Goal: Information Seeking & Learning: Learn about a topic

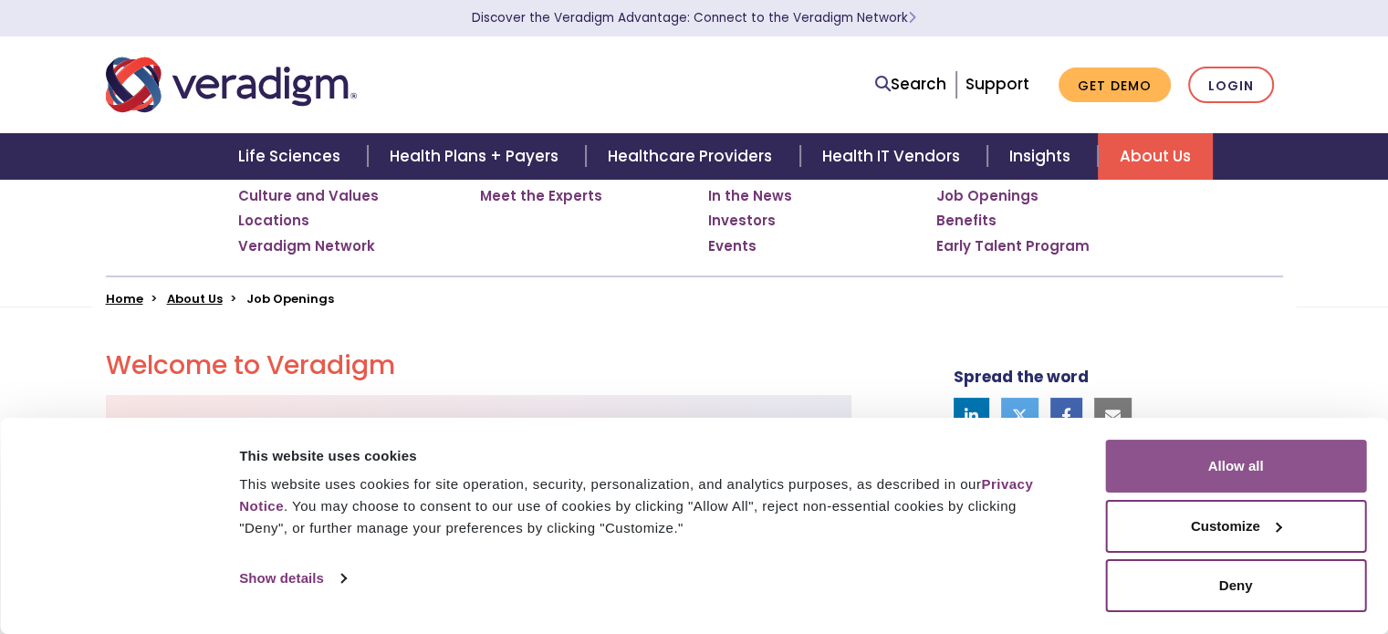
click at [1150, 460] on button "Allow all" at bounding box center [1235, 466] width 261 height 53
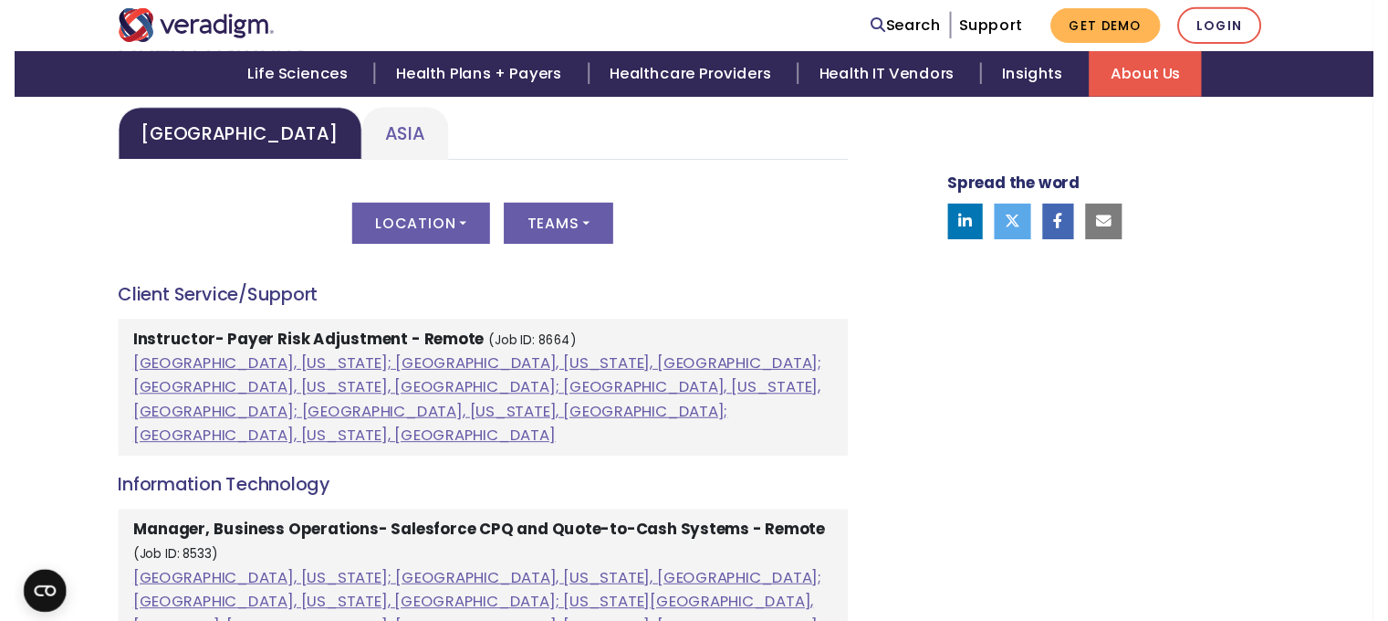
scroll to position [904, 0]
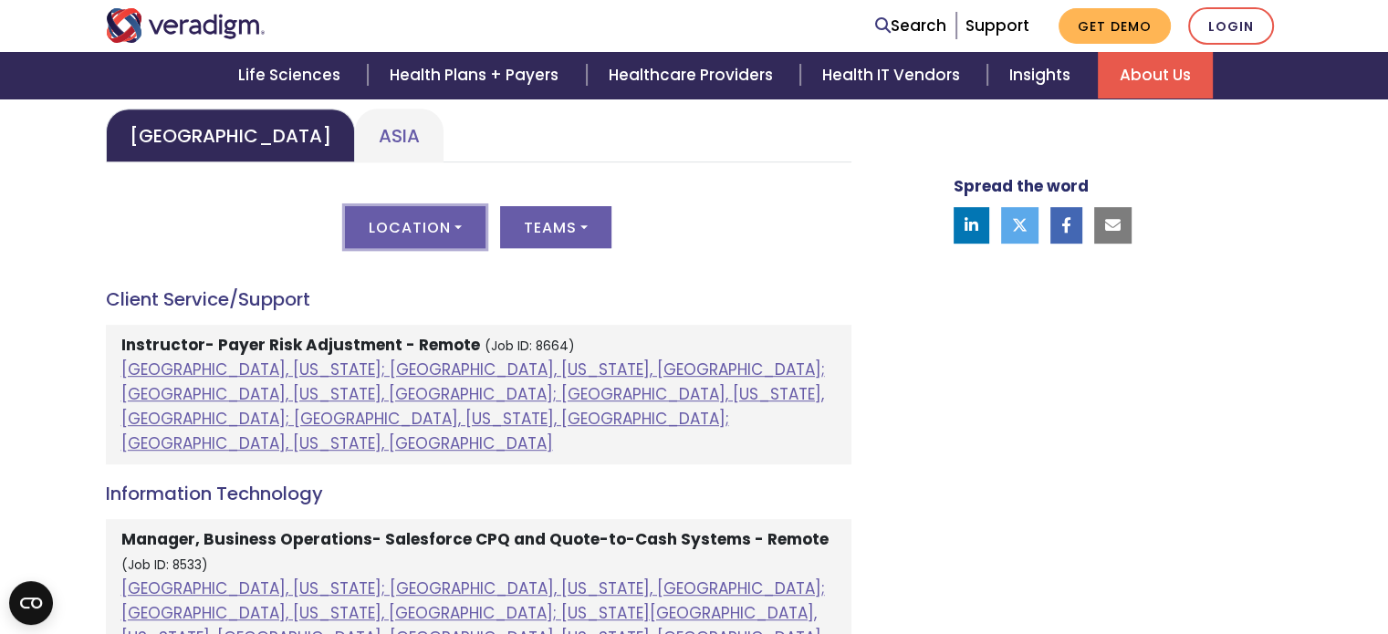
click at [461, 217] on button "Location" at bounding box center [415, 227] width 141 height 42
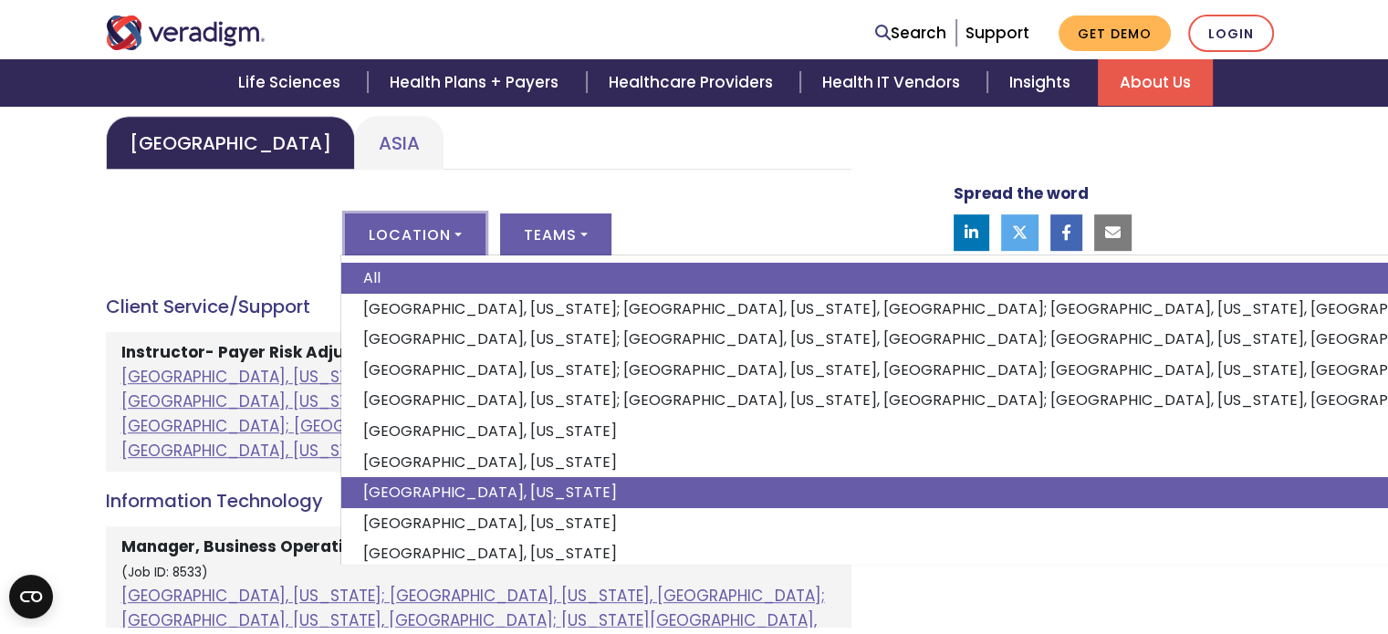
scroll to position [141, 0]
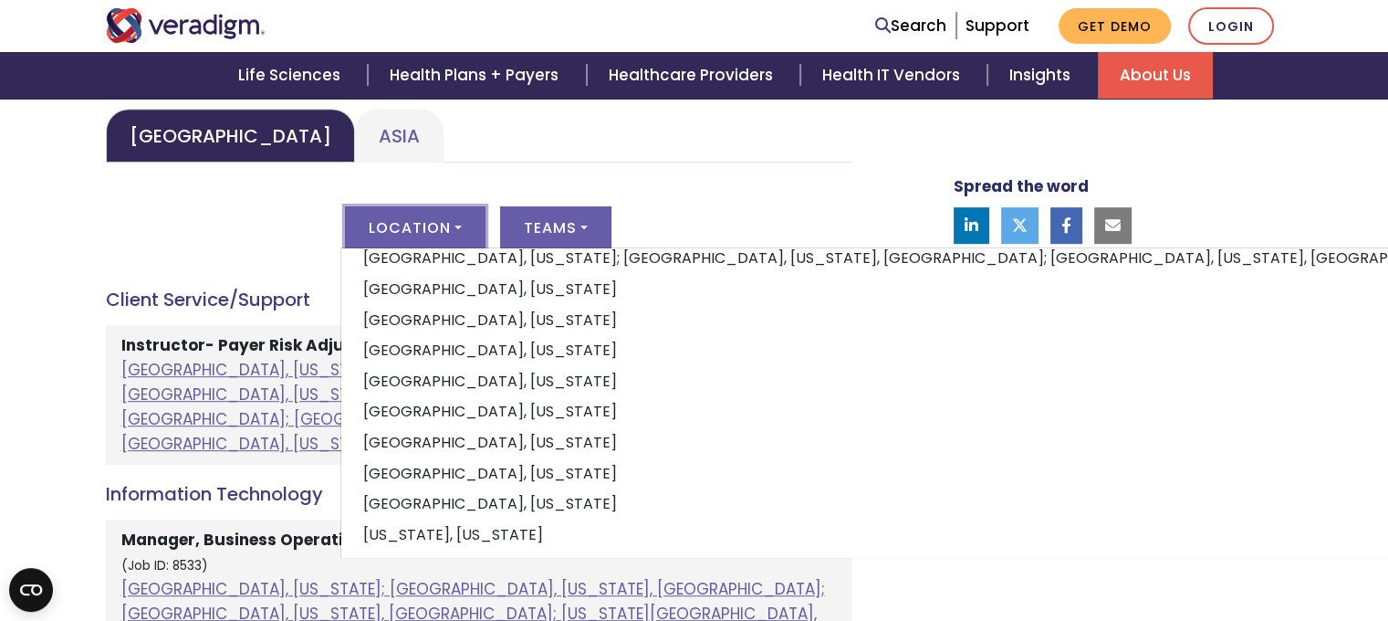
click at [179, 222] on div "Location All [GEOGRAPHIC_DATA], [US_STATE]; [GEOGRAPHIC_DATA], [US_STATE], [GEO…" at bounding box center [479, 238] width 746 height 64
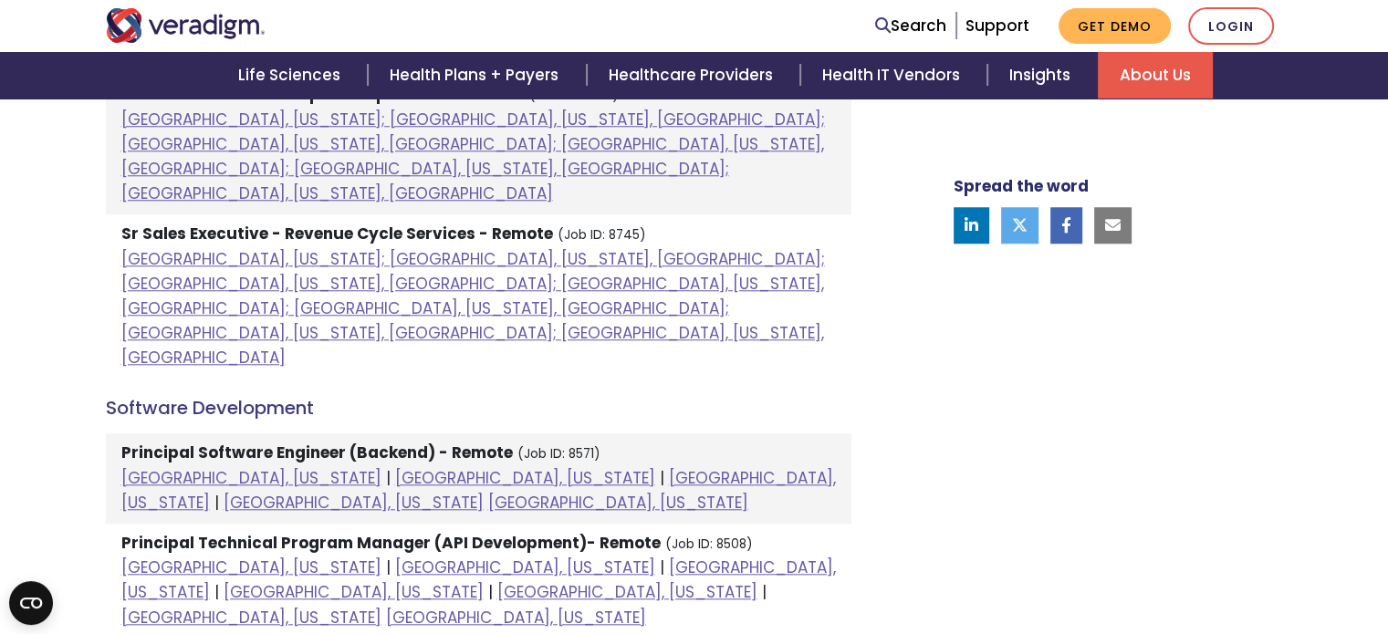
scroll to position [1730, 0]
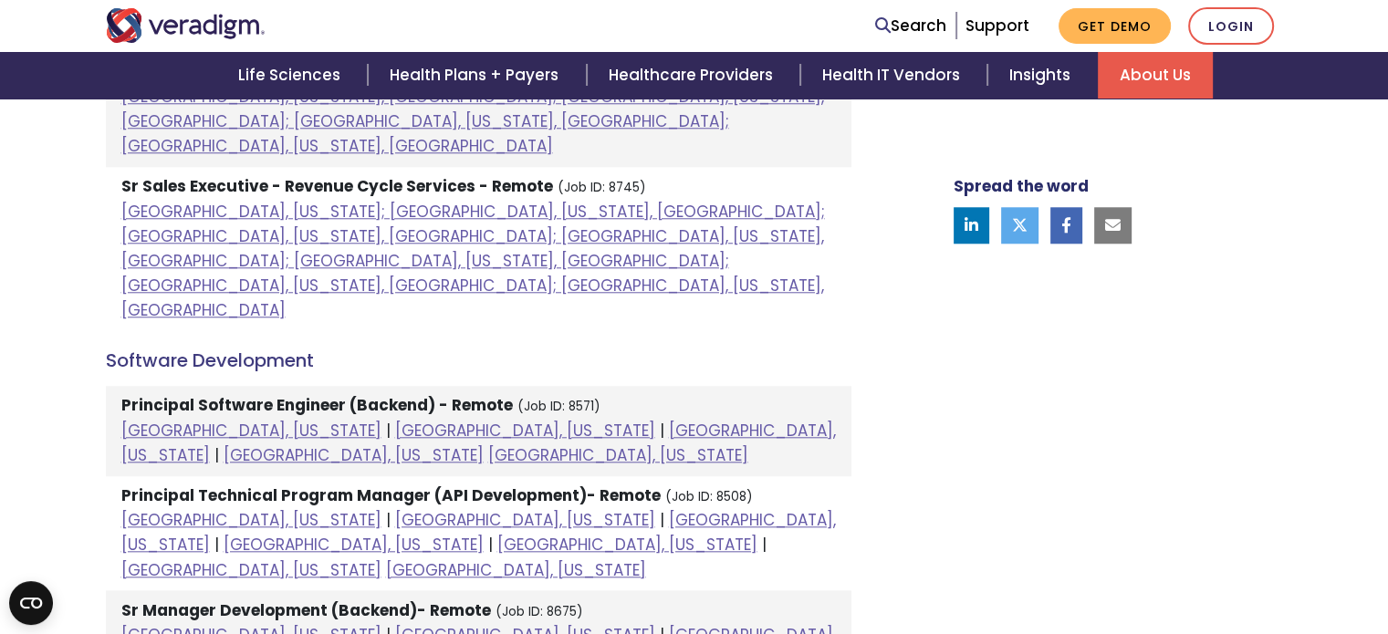
click at [366, 394] on strong "Principal Software Engineer (Backend) - Remote" at bounding box center [317, 405] width 392 height 22
click at [237, 350] on h4 "Software Development" at bounding box center [479, 361] width 746 height 22
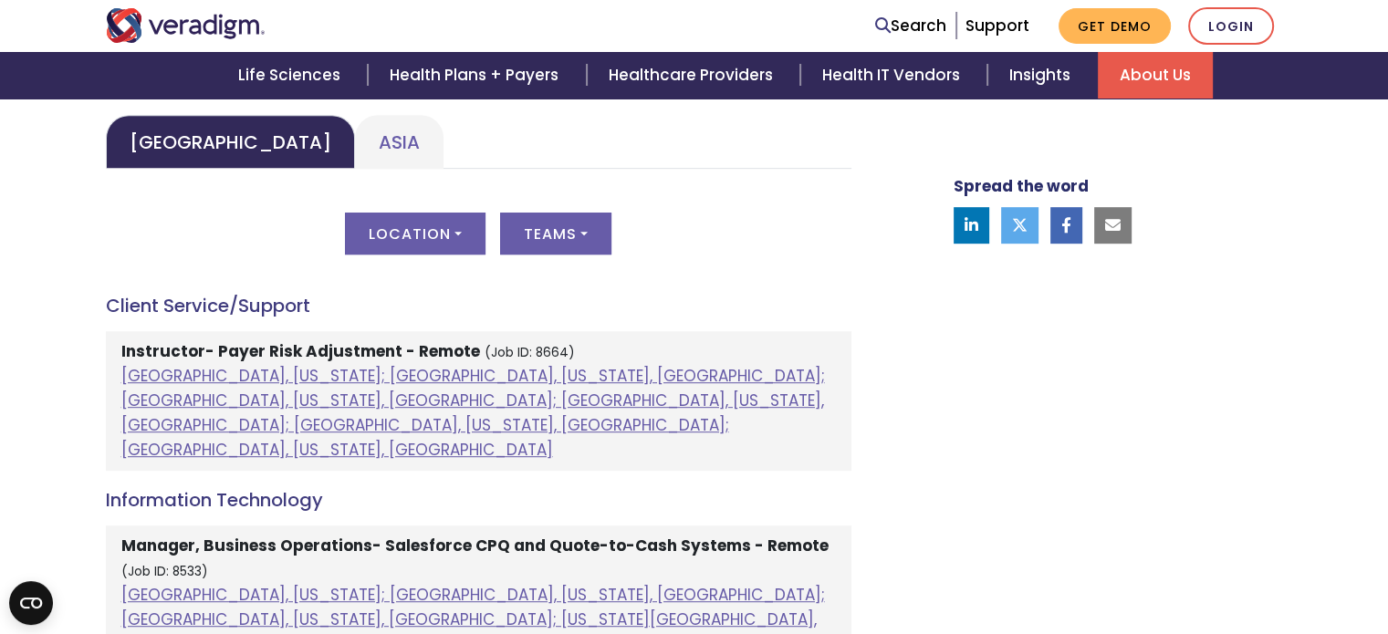
scroll to position [900, 0]
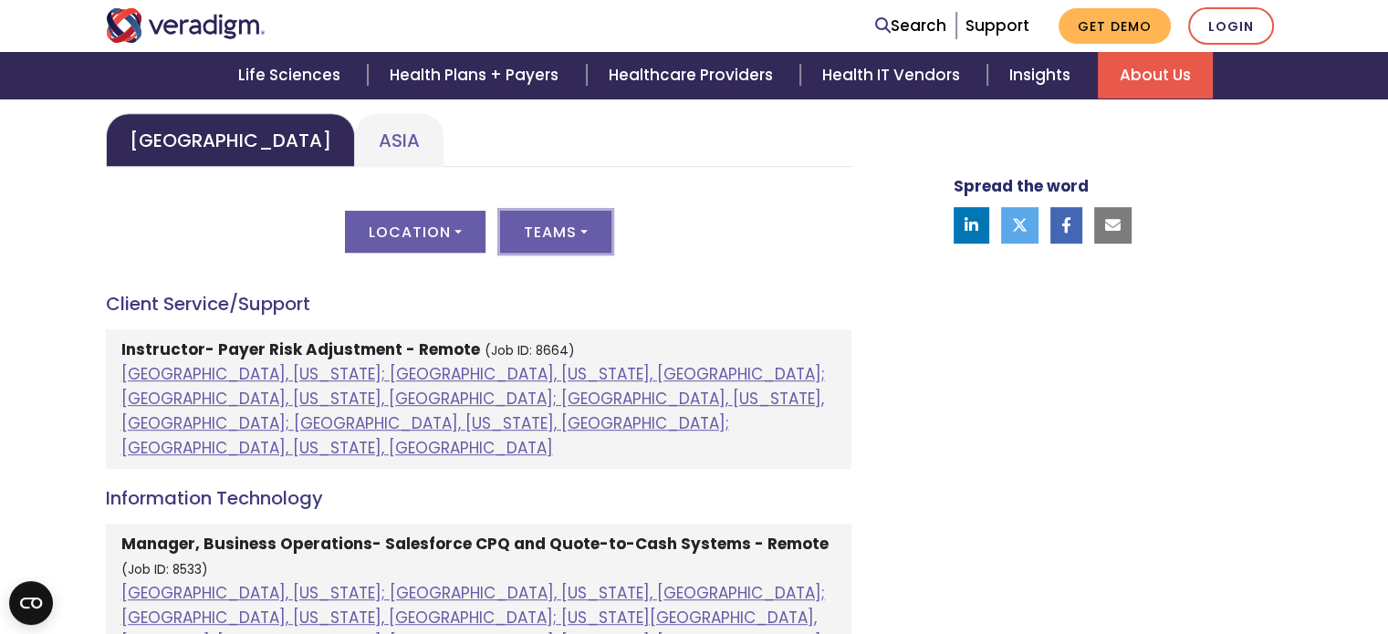
click at [566, 240] on button "Teams" at bounding box center [555, 232] width 111 height 42
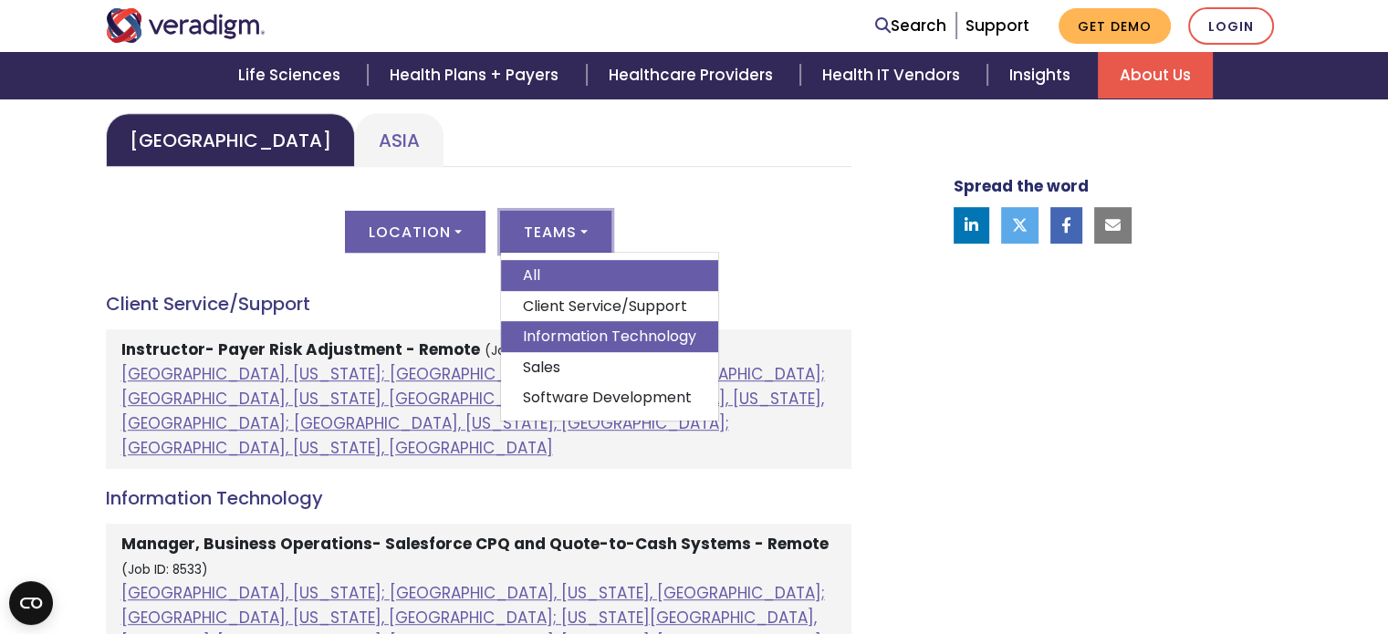
click at [580, 339] on link "Information Technology" at bounding box center [609, 336] width 217 height 31
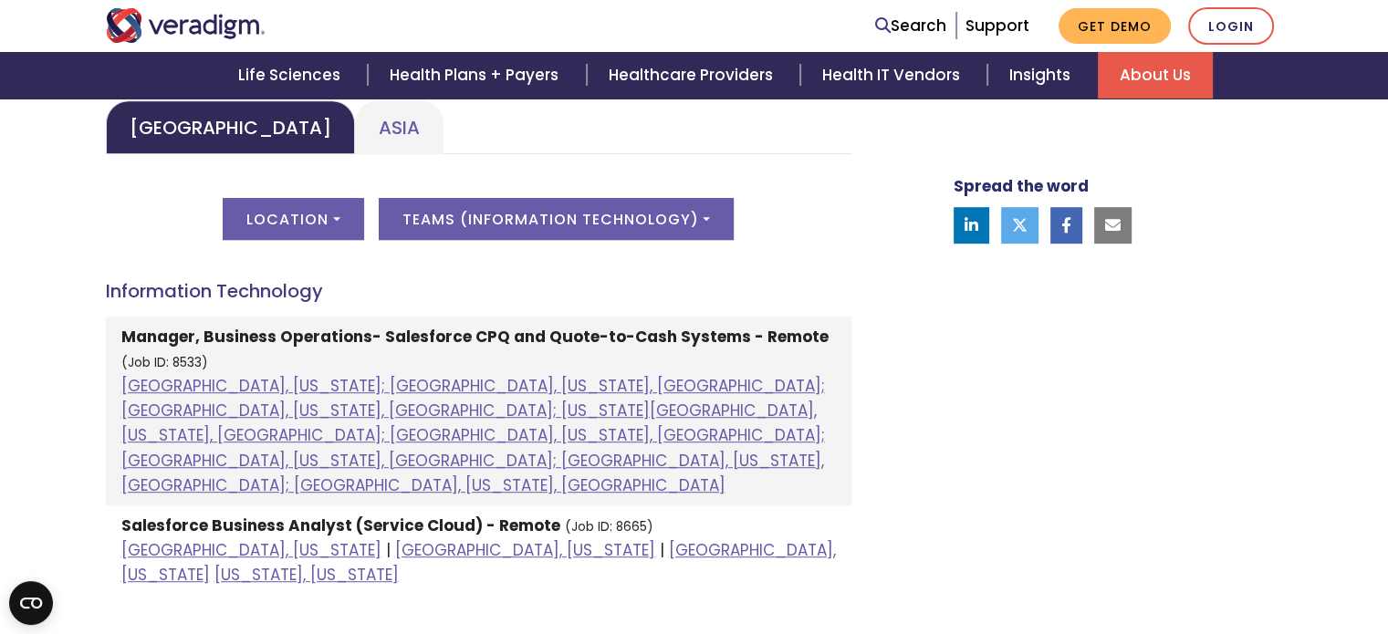
scroll to position [909, 0]
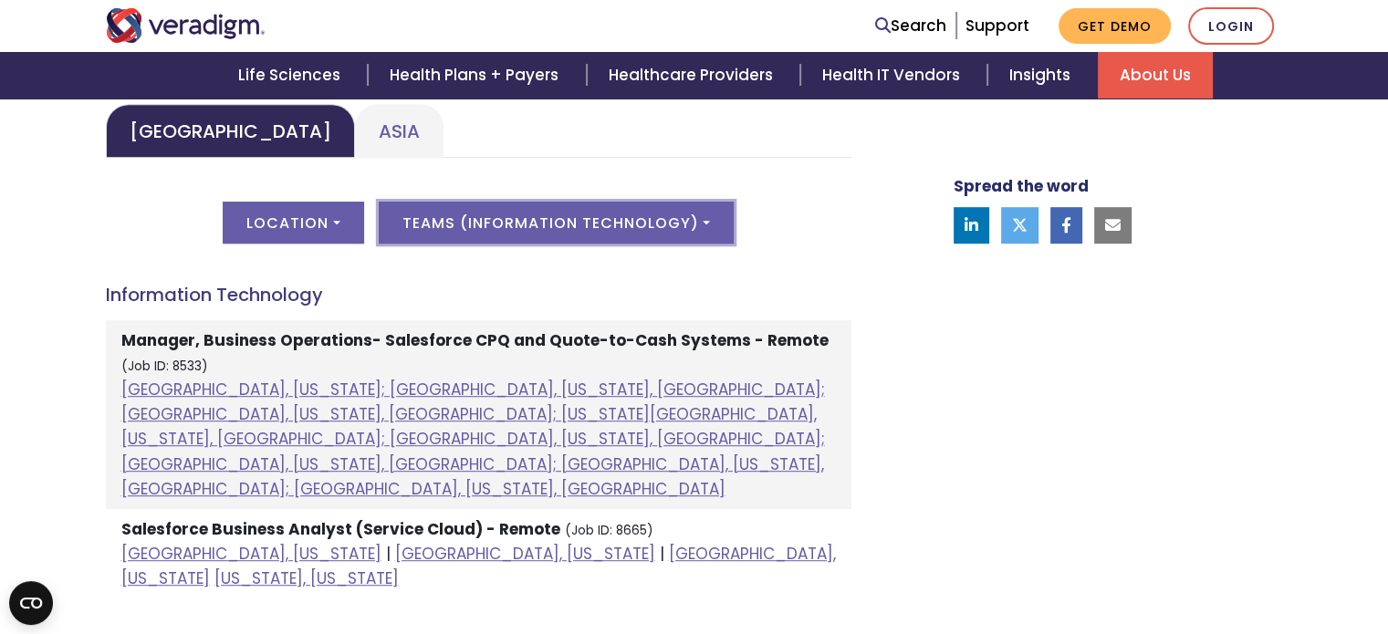
click at [661, 217] on button "Teams ( Information Technology )" at bounding box center [556, 223] width 355 height 42
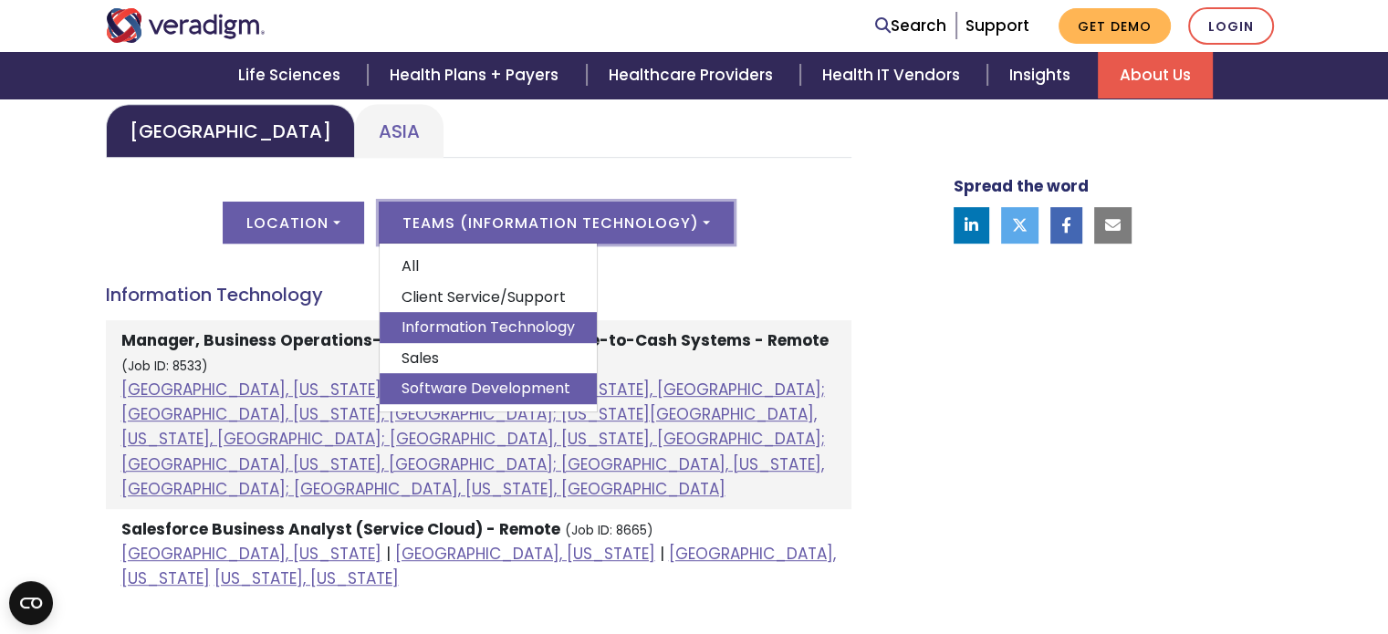
click at [526, 388] on link "Software Development" at bounding box center [488, 388] width 217 height 31
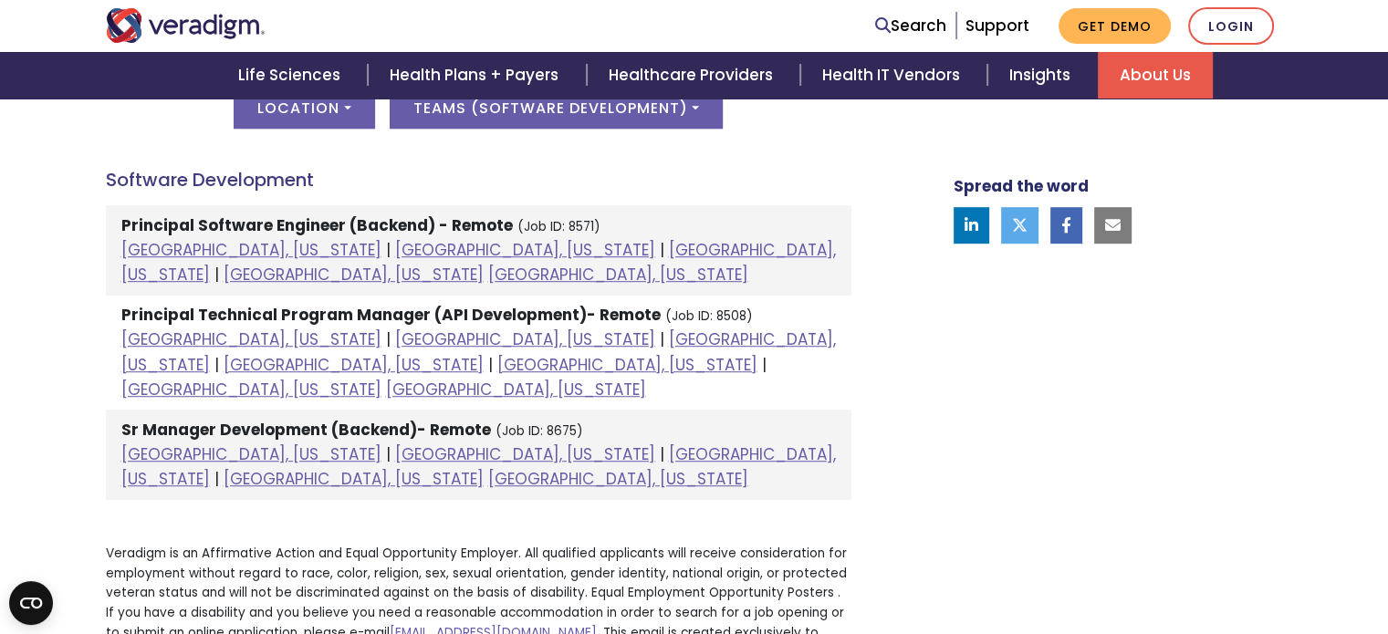
scroll to position [1026, 0]
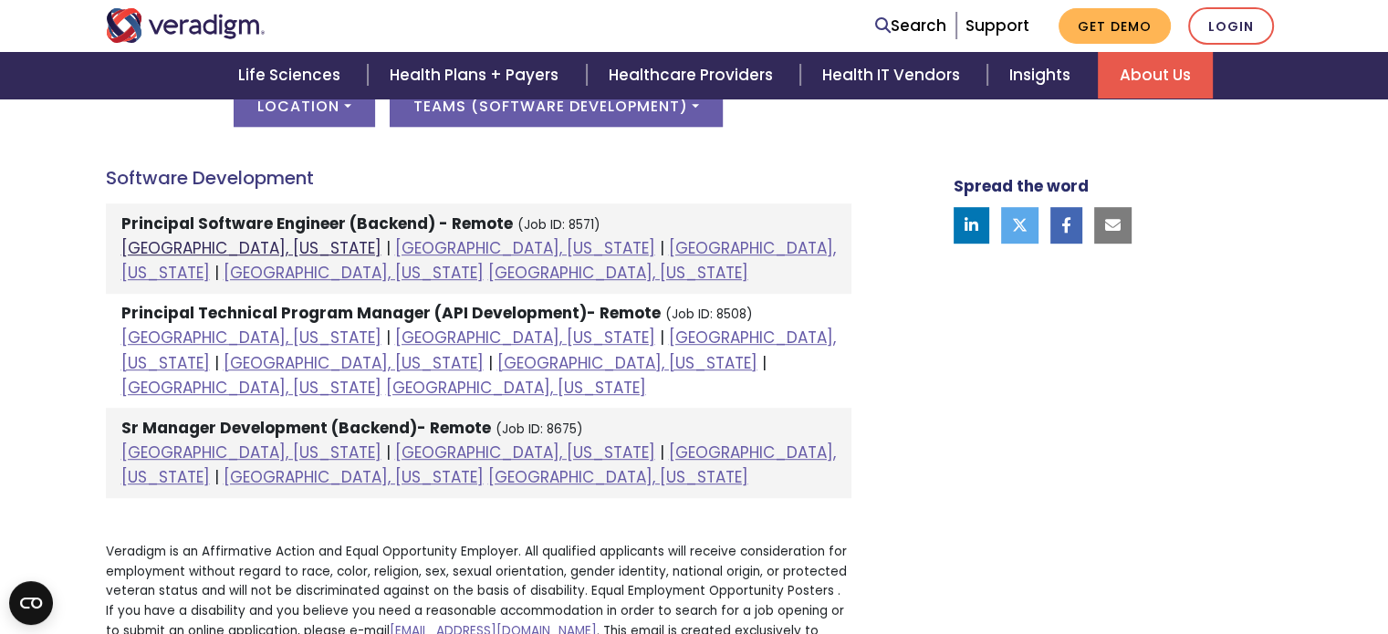
click at [227, 245] on link "[GEOGRAPHIC_DATA], [US_STATE]" at bounding box center [251, 248] width 260 height 22
click at [395, 244] on link "[GEOGRAPHIC_DATA], [US_STATE]" at bounding box center [525, 248] width 260 height 22
